Goal: Task Accomplishment & Management: Use online tool/utility

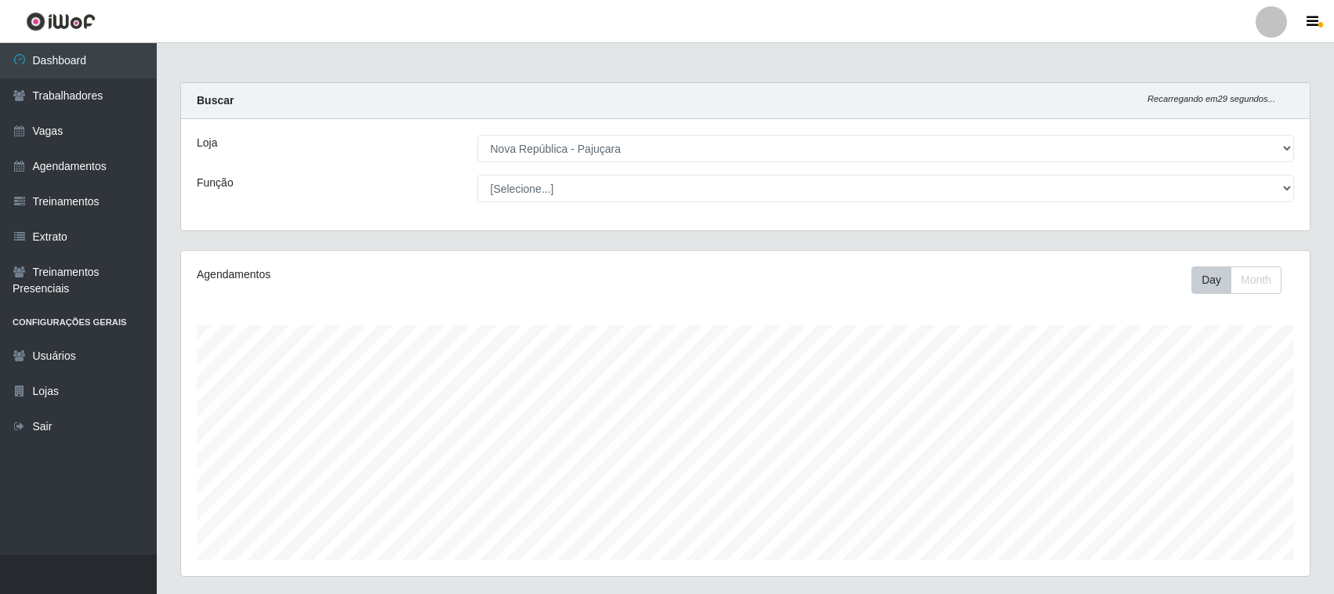
select select "65"
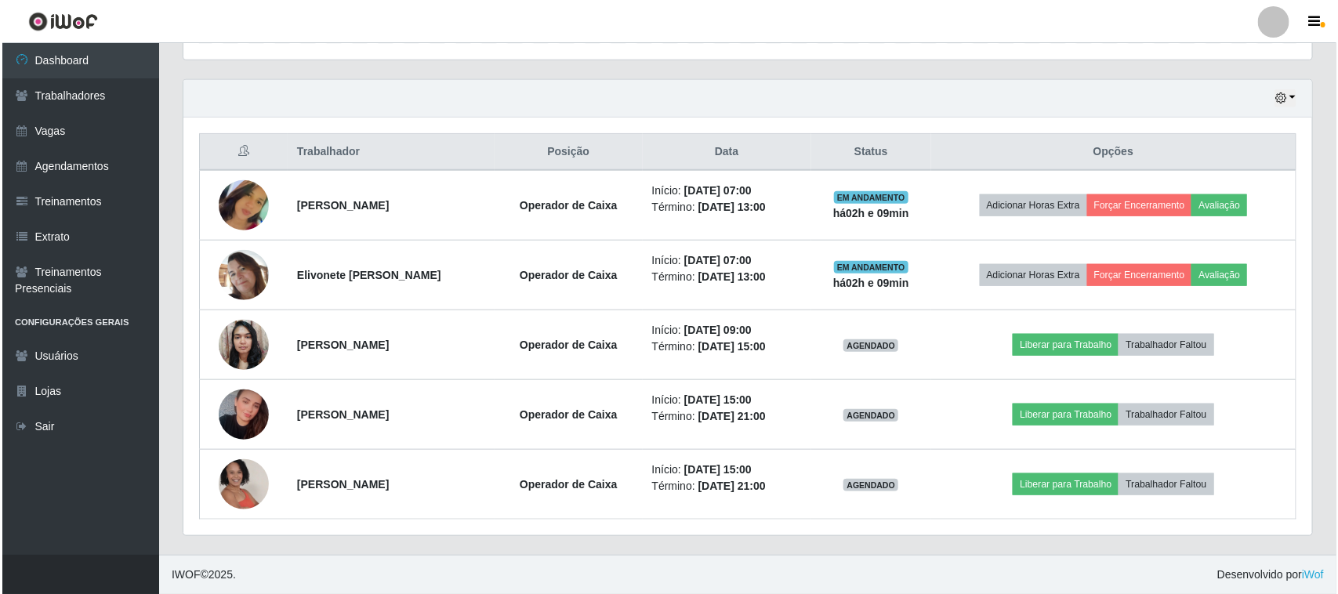
scroll to position [326, 1129]
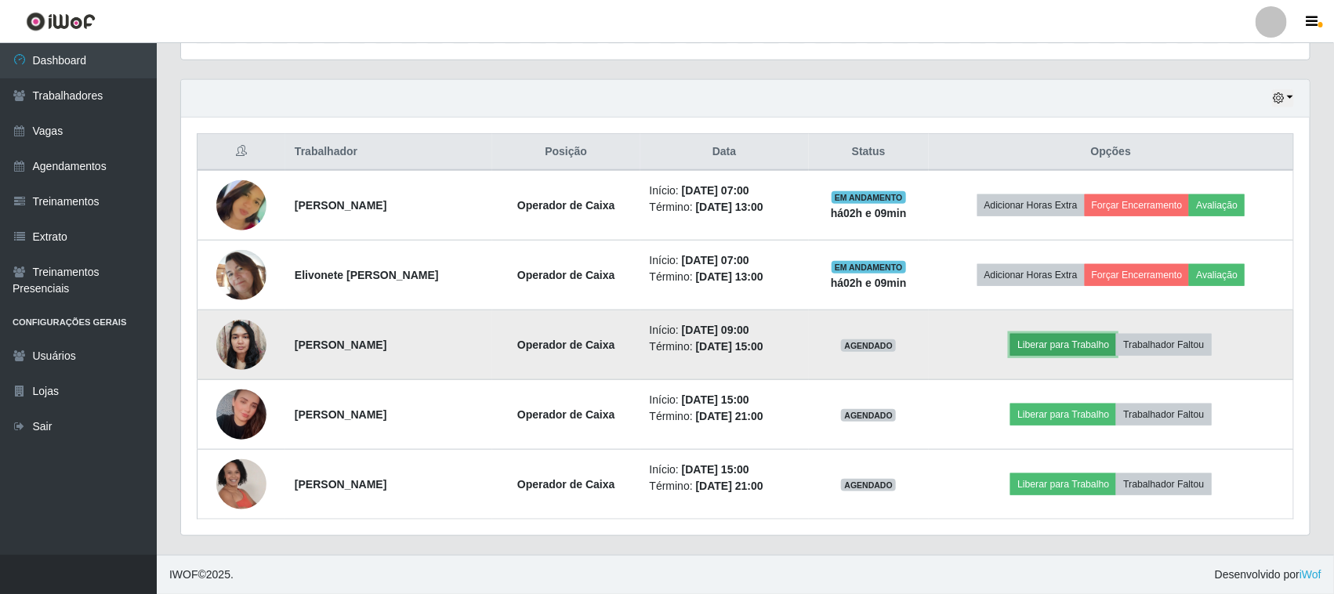
click at [1060, 341] on button "Liberar para Trabalho" at bounding box center [1063, 345] width 106 height 22
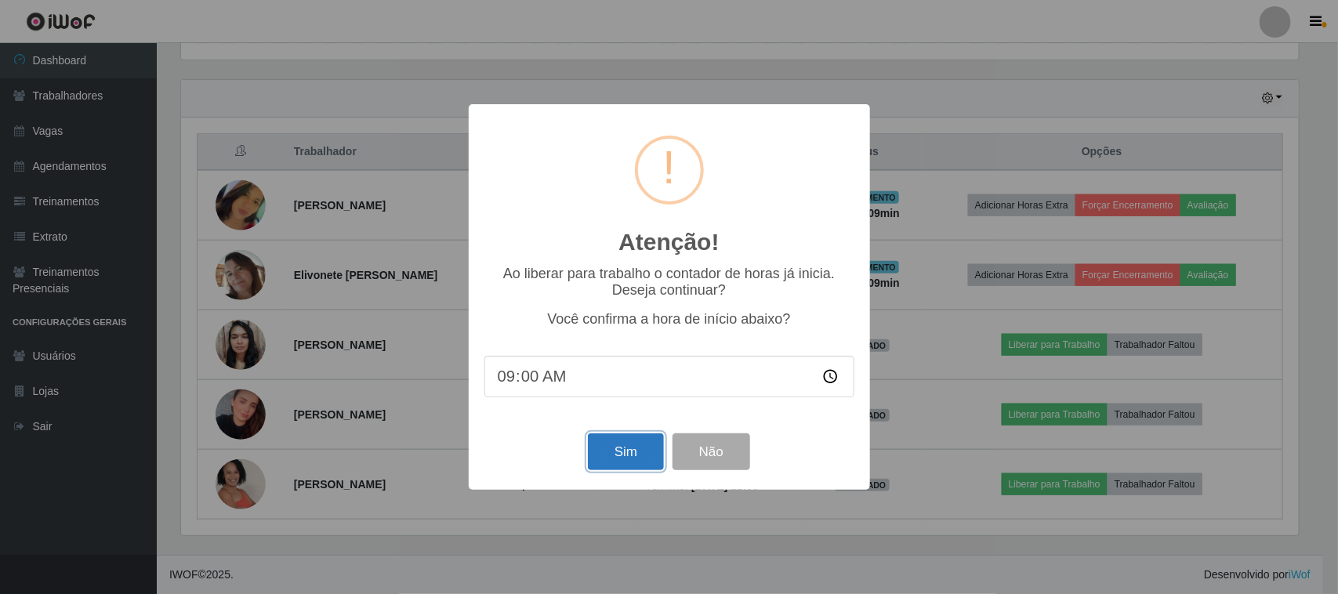
click at [627, 448] on button "Sim" at bounding box center [626, 451] width 76 height 37
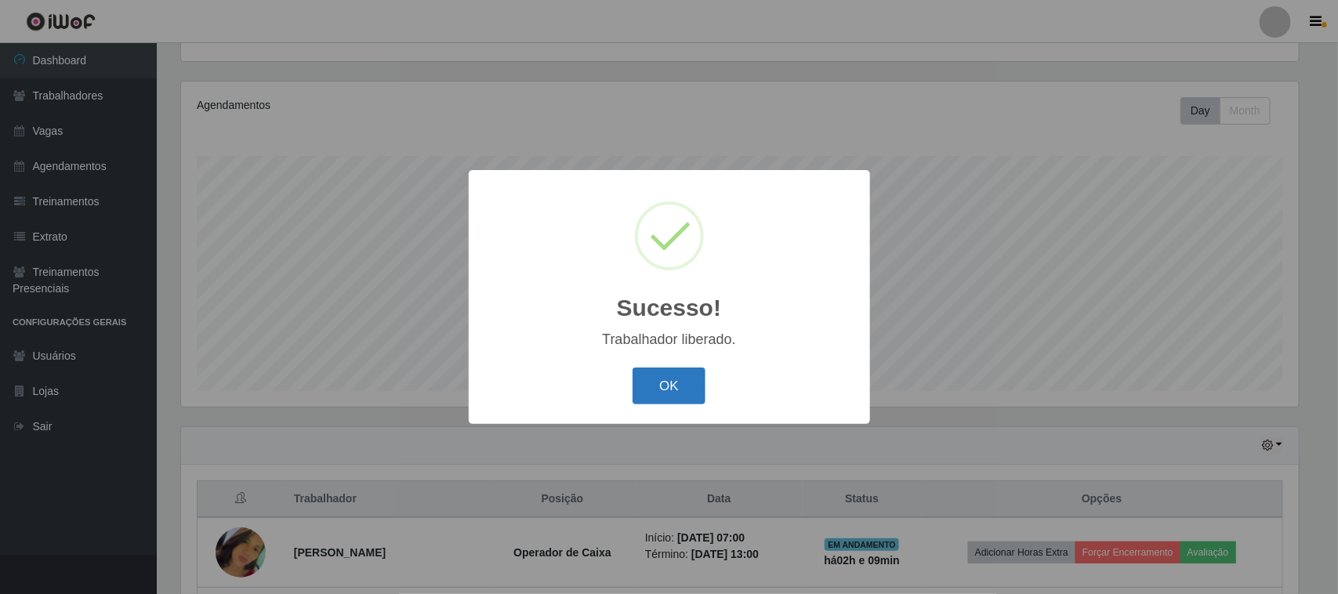
click at [687, 382] on button "OK" at bounding box center [668, 386] width 73 height 37
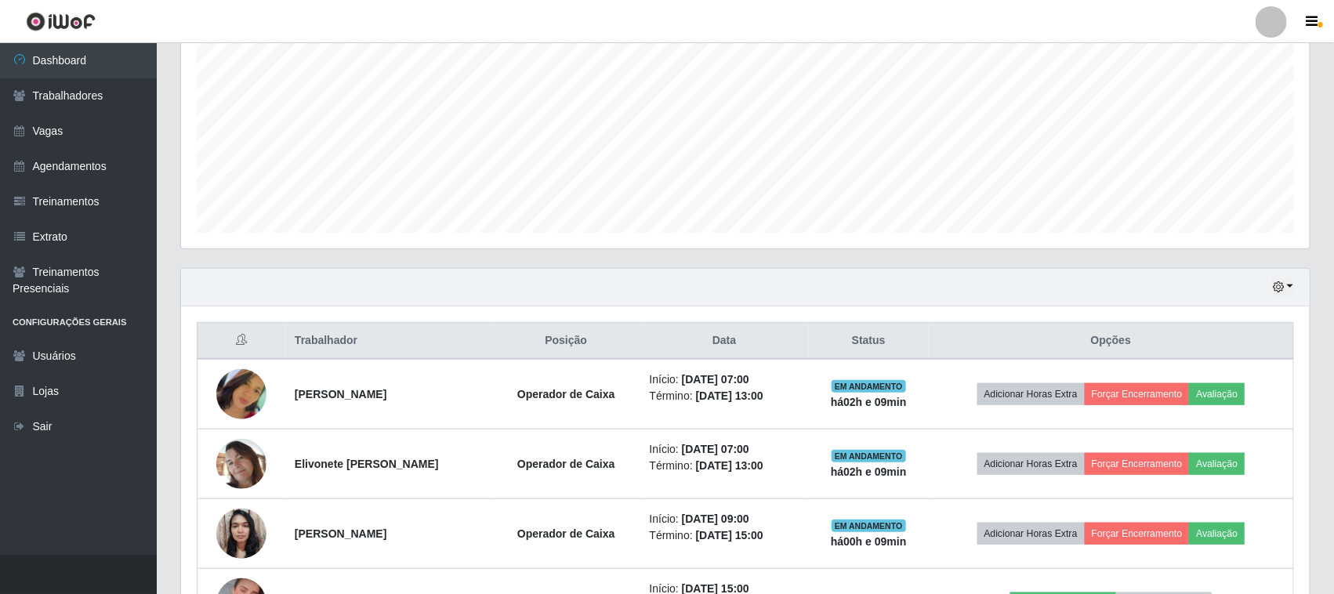
scroll to position [463, 0]
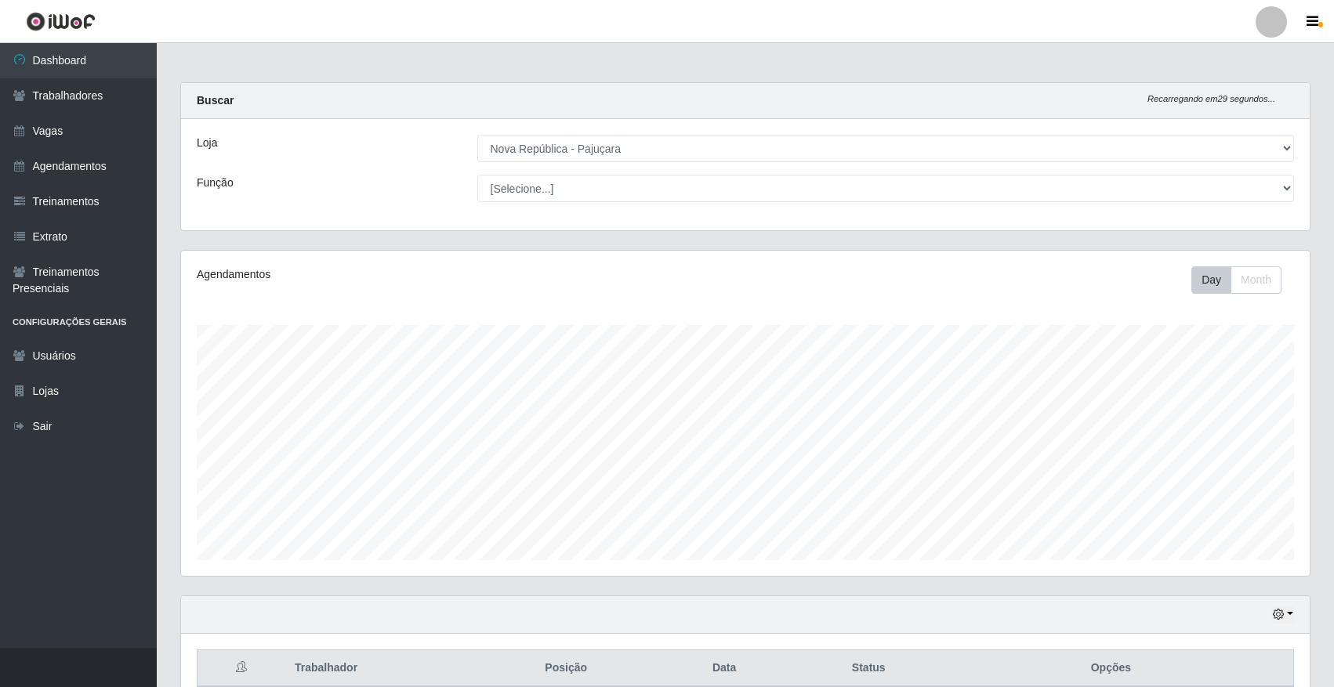
select select "65"
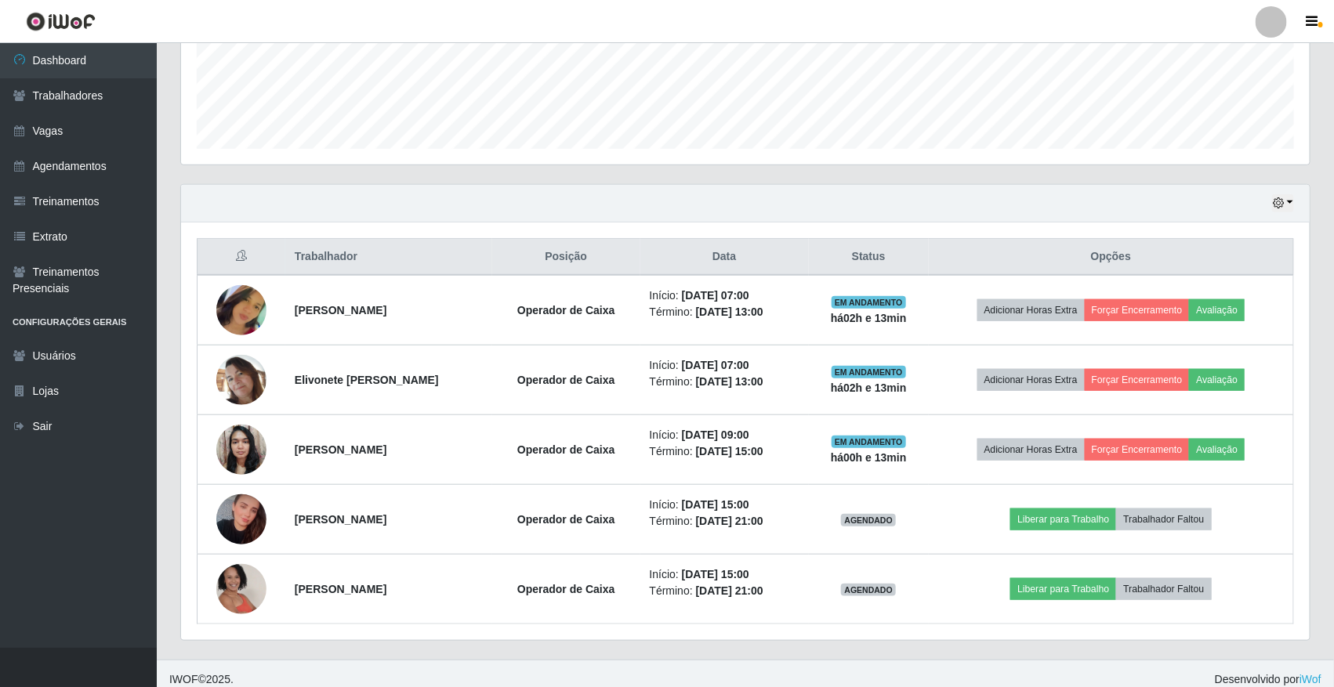
scroll to position [326, 1129]
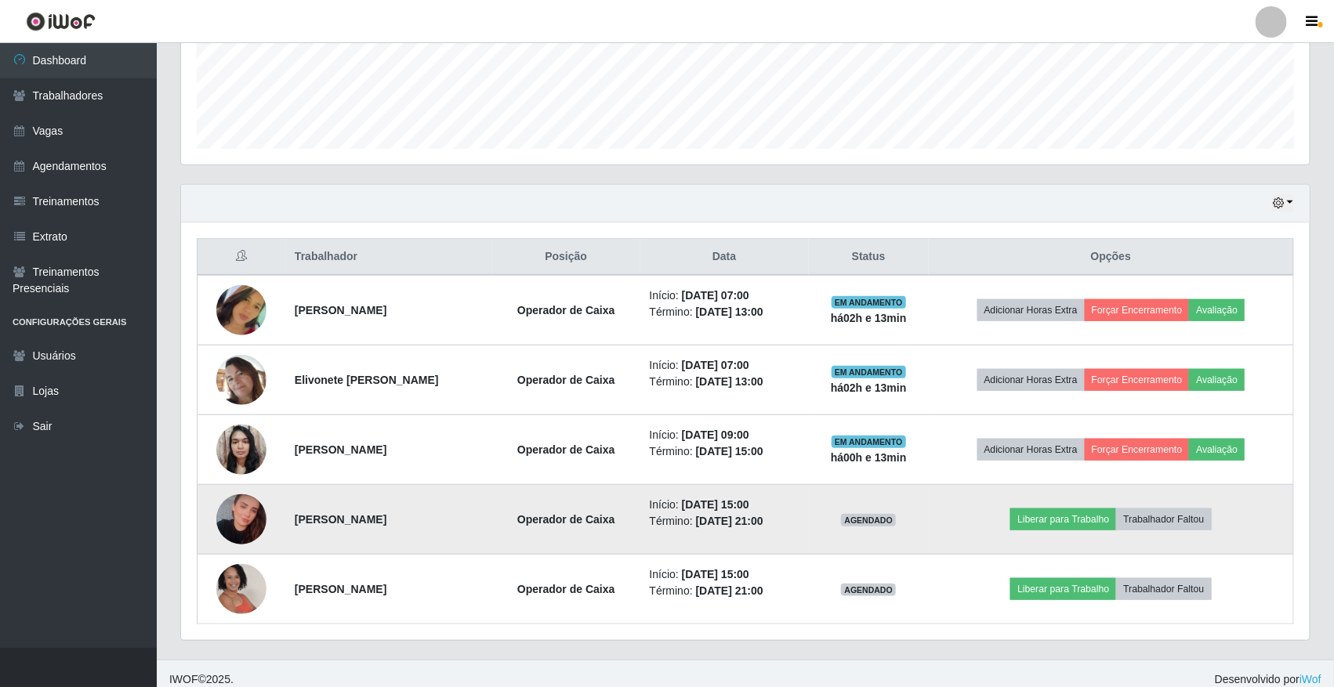
drag, startPoint x: 284, startPoint y: 518, endPoint x: 445, endPoint y: 523, distance: 160.7
click at [445, 523] on td "[PERSON_NAME]" at bounding box center [388, 520] width 207 height 70
copy strong "[PERSON_NAME]"
